Goal: Task Accomplishment & Management: Manage account settings

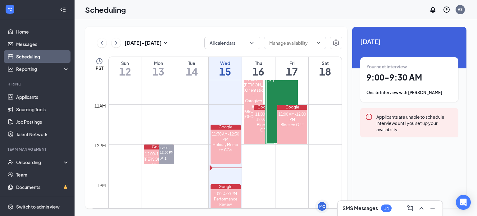
scroll to position [412, 0]
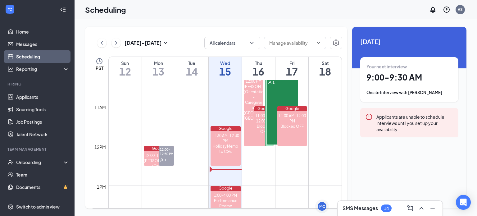
click at [278, 100] on div "10:00 AM-12:00 PM 1" at bounding box center [282, 109] width 31 height 72
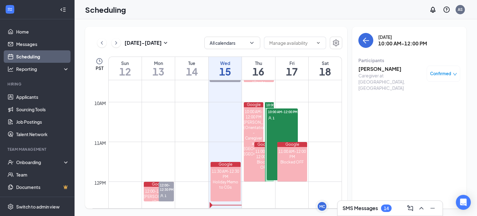
scroll to position [369, 0]
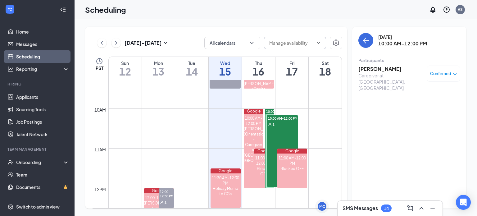
click at [305, 47] on span at bounding box center [295, 43] width 62 height 12
click at [340, 43] on button "button" at bounding box center [336, 43] width 12 height 12
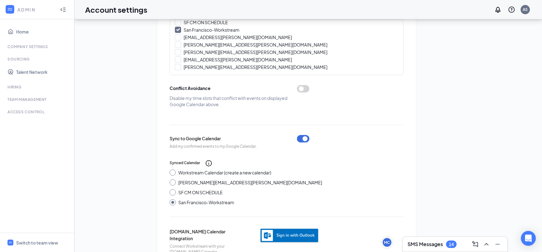
scroll to position [65, 0]
click at [438, 216] on div "SMS Messages 14" at bounding box center [455, 245] width 95 height 10
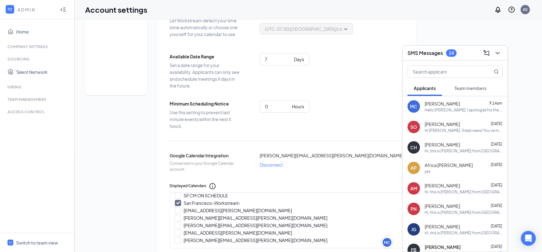
scroll to position [0, 0]
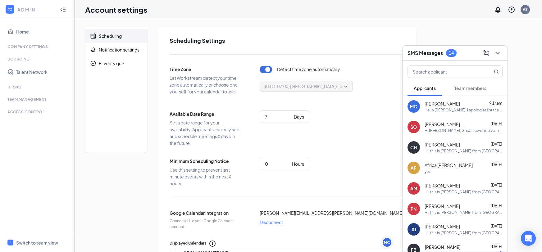
click at [98, 35] on li "Scheduling" at bounding box center [116, 36] width 62 height 14
click at [34, 216] on div "Switch to team view" at bounding box center [37, 243] width 42 height 6
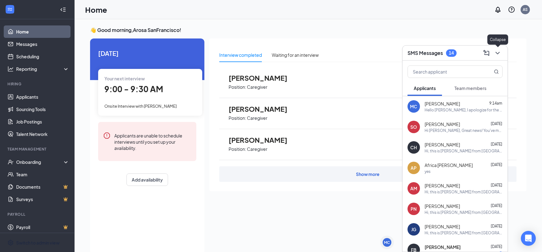
click at [477, 54] on icon "ChevronDown" at bounding box center [497, 52] width 7 height 7
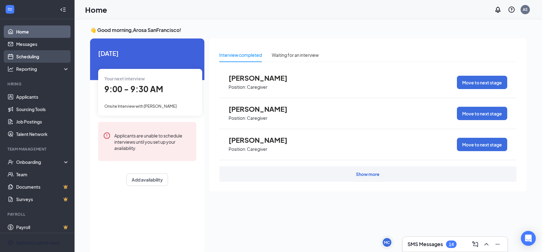
click at [35, 54] on link "Scheduling" at bounding box center [42, 56] width 53 height 12
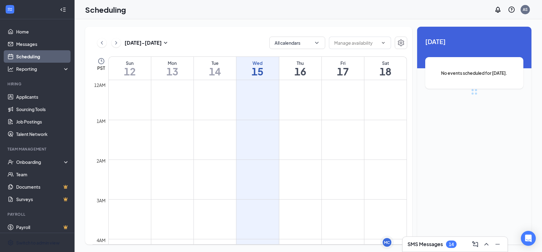
scroll to position [305, 0]
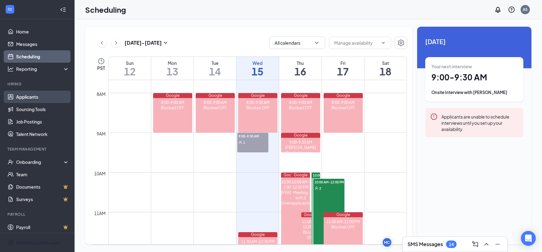
click at [20, 97] on link "Applicants" at bounding box center [42, 97] width 53 height 12
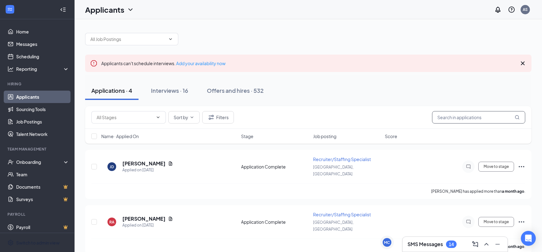
click at [454, 117] on input "text" at bounding box center [478, 117] width 93 height 12
click at [233, 89] on div "Offers and hires · 532" at bounding box center [235, 91] width 57 height 8
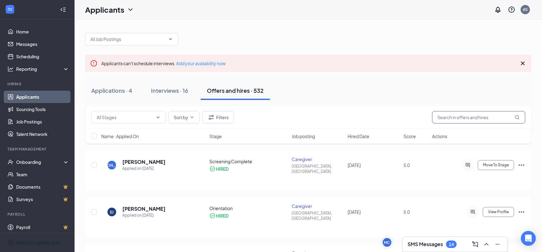
click at [446, 120] on input "text" at bounding box center [478, 117] width 93 height 12
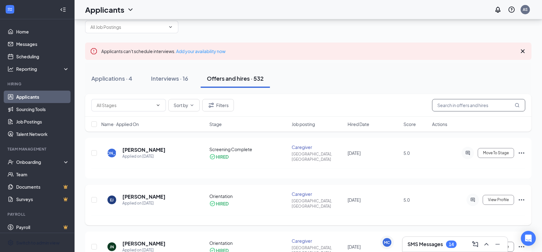
scroll to position [24, 0]
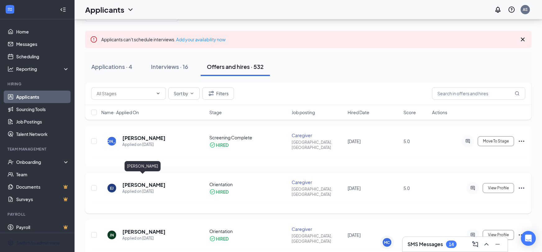
click at [148, 182] on h5 "[PERSON_NAME]" at bounding box center [143, 185] width 43 height 7
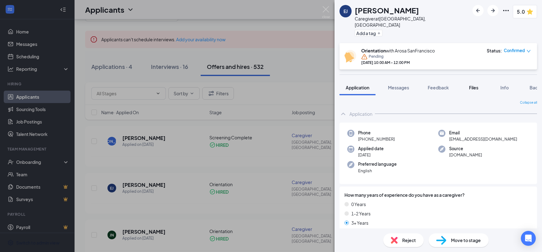
click at [469, 85] on div "Files" at bounding box center [474, 88] width 12 height 6
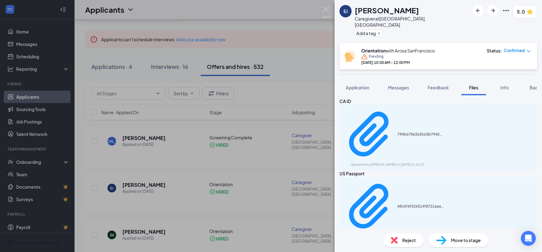
scroll to position [6, 0]
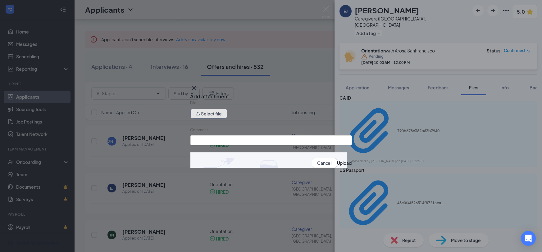
click at [216, 114] on button "Select file" at bounding box center [208, 114] width 37 height 10
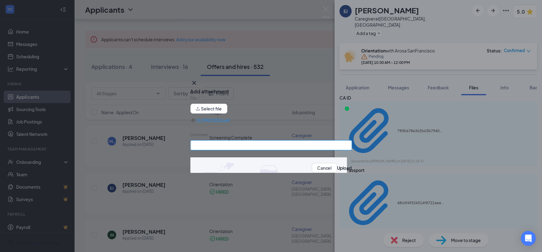
click at [232, 147] on input "Comment" at bounding box center [271, 145] width 162 height 10
type input "[PERSON_NAME]"
click at [337, 171] on button "Upload" at bounding box center [344, 168] width 15 height 7
